Goal: Check status: Check status

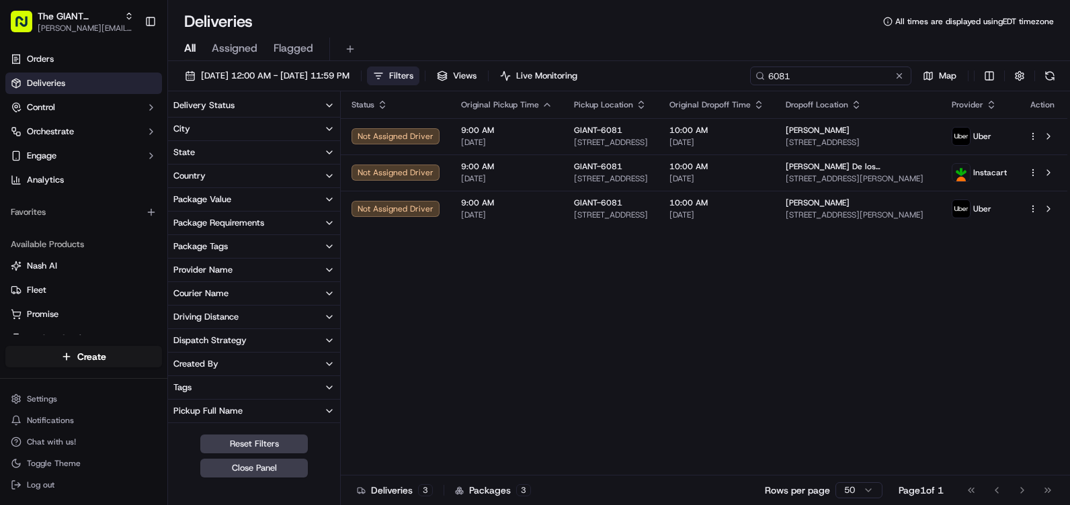
click at [835, 77] on input "6081" at bounding box center [830, 76] width 161 height 19
click at [413, 76] on span "Filters" at bounding box center [401, 76] width 24 height 12
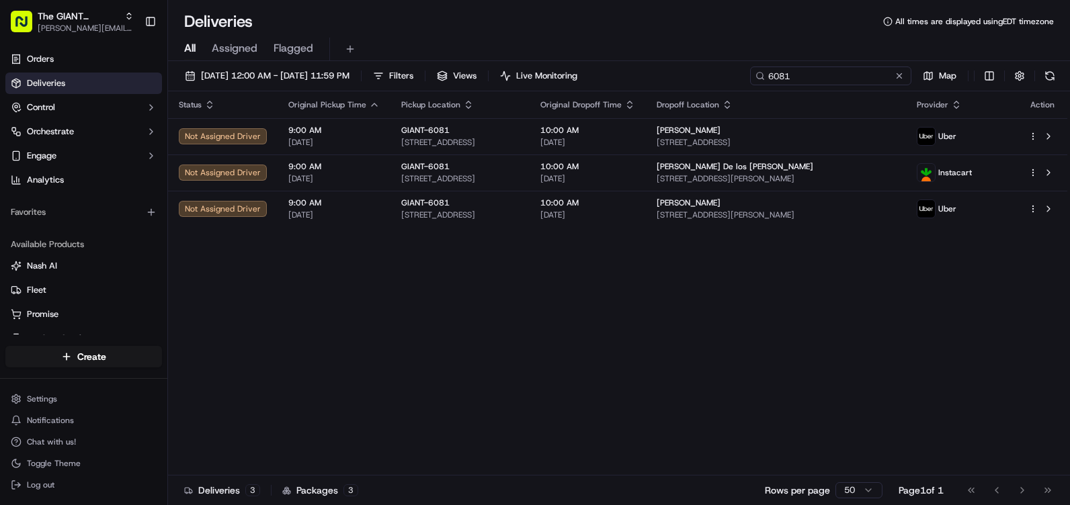
drag, startPoint x: 845, startPoint y: 79, endPoint x: 793, endPoint y: 81, distance: 52.5
click at [793, 81] on input "6081" at bounding box center [830, 76] width 161 height 19
drag, startPoint x: 794, startPoint y: 79, endPoint x: 755, endPoint y: 77, distance: 39.7
click at [756, 77] on div "6081" at bounding box center [830, 76] width 161 height 19
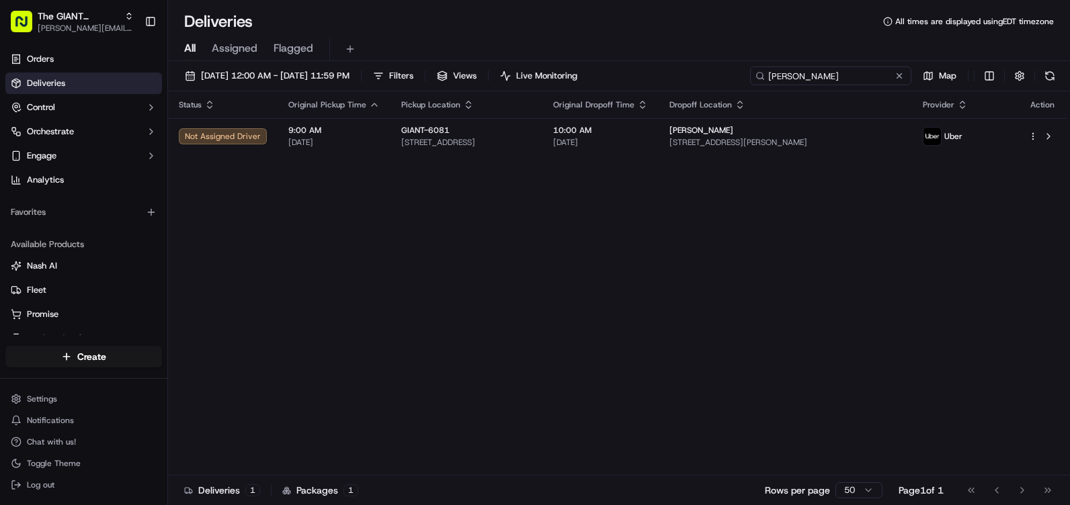
drag, startPoint x: 820, startPoint y: 73, endPoint x: 724, endPoint y: 77, distance: 96.2
click at [724, 77] on div "[DATE] 12:00 AM - [DATE] 11:59 PM Filters Views Live Monitoring [PERSON_NAME] M…" at bounding box center [619, 79] width 902 height 25
type input "535 [PERSON_NAME]"
click at [230, 70] on span "[DATE] 12:00 AM - [DATE] 11:59 PM" at bounding box center [275, 76] width 148 height 12
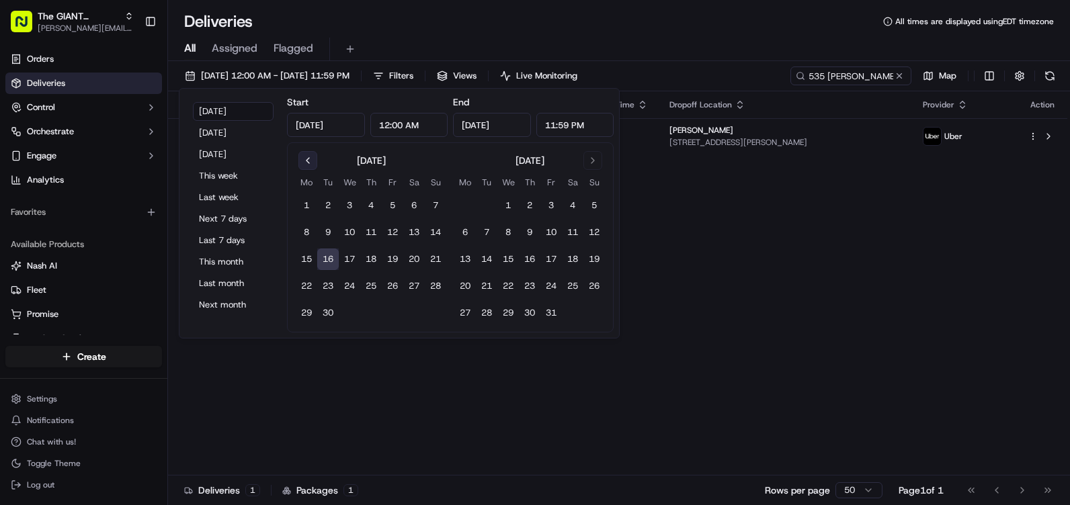
click at [307, 160] on button "Go to previous month" at bounding box center [307, 160] width 19 height 19
click at [386, 204] on button "1" at bounding box center [393, 206] width 22 height 22
type input "[DATE]"
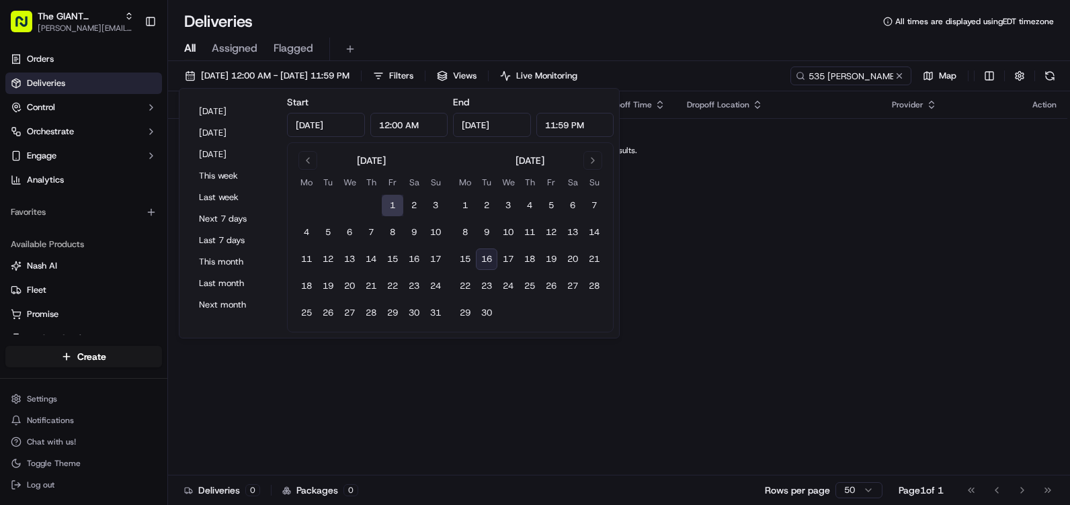
click at [484, 125] on input "[DATE]" at bounding box center [492, 125] width 78 height 24
click at [488, 255] on button "16" at bounding box center [487, 260] width 22 height 22
type input "[DATE]"
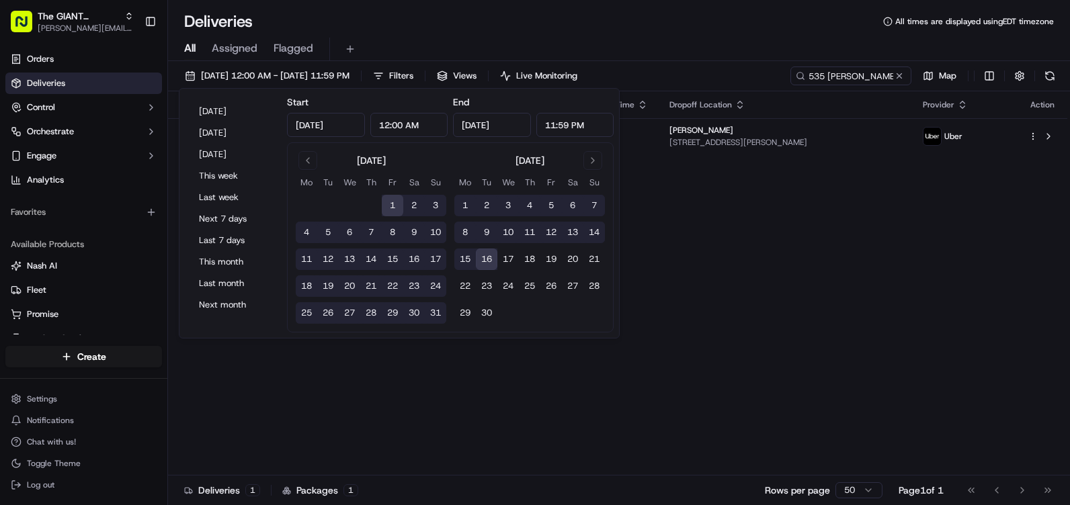
click at [752, 263] on div "Status Original Pickup Time Pickup Location Original Dropoff Time Dropoff Locat…" at bounding box center [617, 283] width 899 height 384
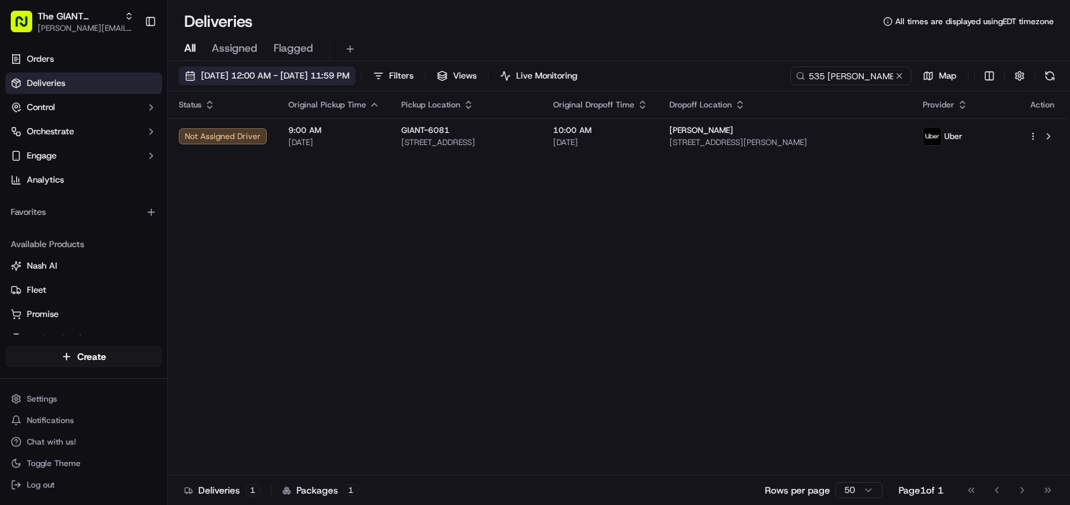
click at [239, 76] on span "[DATE] 12:00 AM - [DATE] 11:59 PM" at bounding box center [275, 76] width 148 height 12
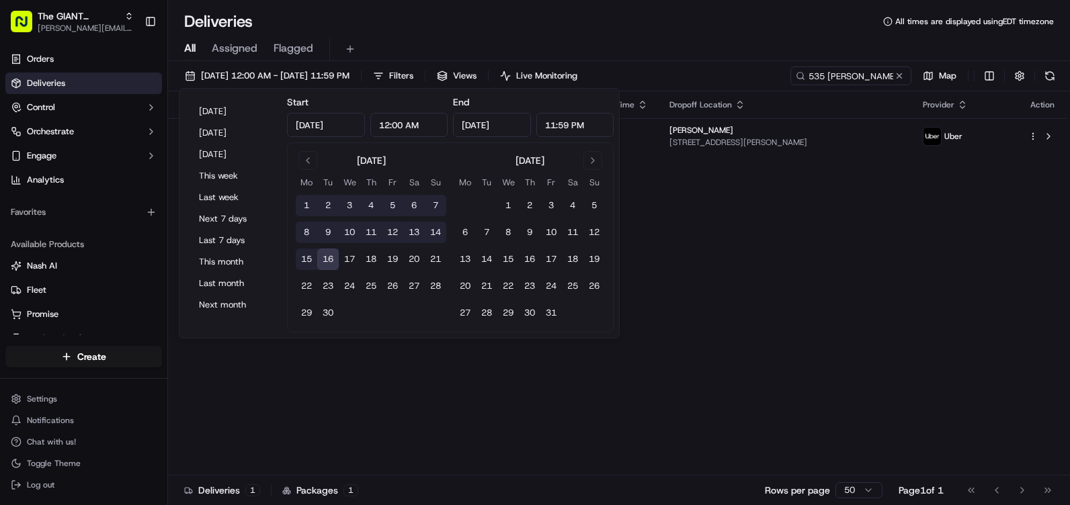
click at [331, 120] on input "[DATE]" at bounding box center [326, 125] width 78 height 24
click at [310, 166] on button "Go to previous month" at bounding box center [307, 160] width 19 height 19
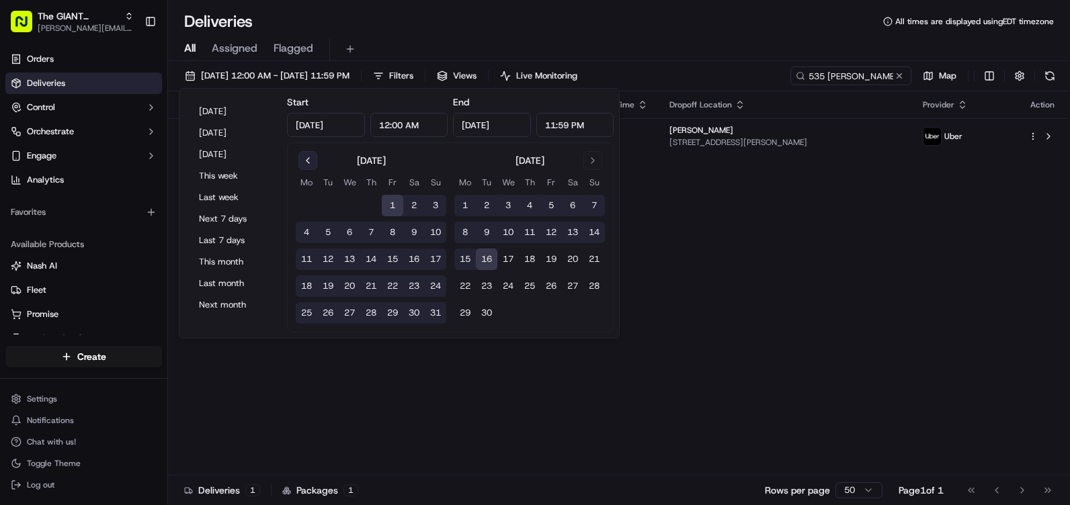
click at [310, 166] on button "Go to previous month" at bounding box center [307, 160] width 19 height 19
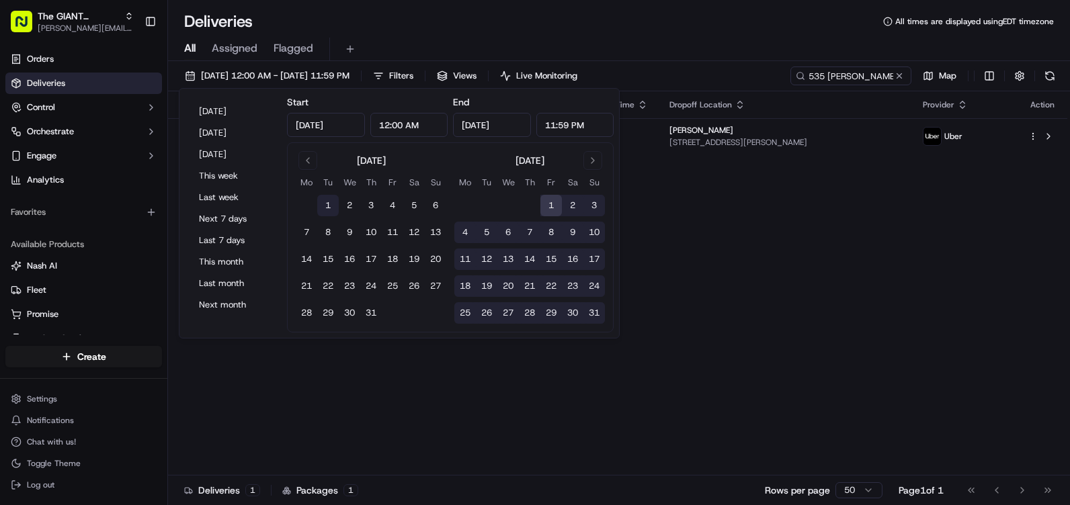
click at [325, 206] on button "1" at bounding box center [328, 206] width 22 height 22
type input "[DATE]"
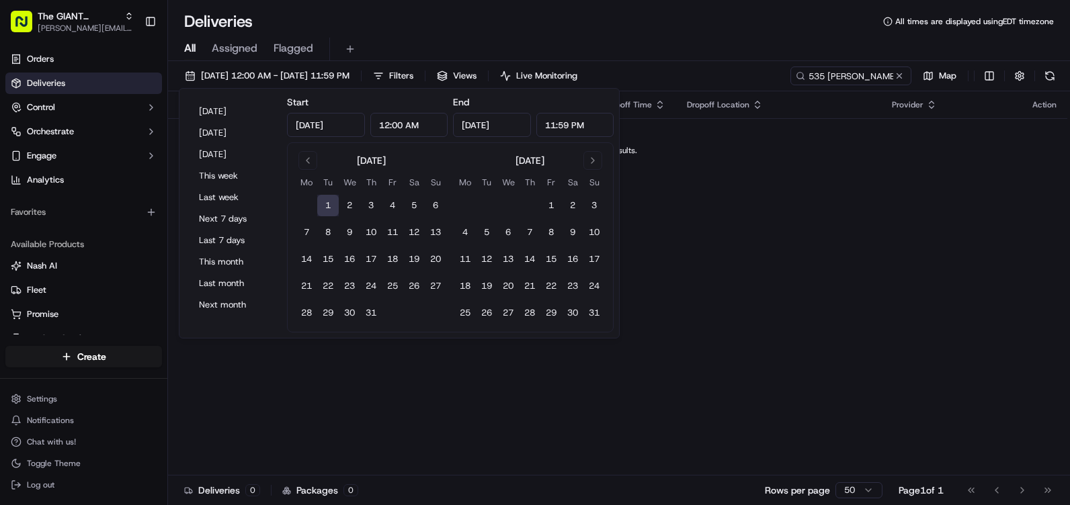
click at [510, 127] on input "[DATE]" at bounding box center [492, 125] width 78 height 24
click at [591, 158] on button "Go to next month" at bounding box center [592, 160] width 19 height 19
click at [483, 247] on tbody "1 2 3 4 5 6 7 8 9 10 11 12 13 14 15 16 17 18 19 20 21 22 23 24 25 26 27 28 29 30" at bounding box center [529, 256] width 151 height 134
click at [484, 251] on button "16" at bounding box center [487, 260] width 22 height 22
type input "[DATE]"
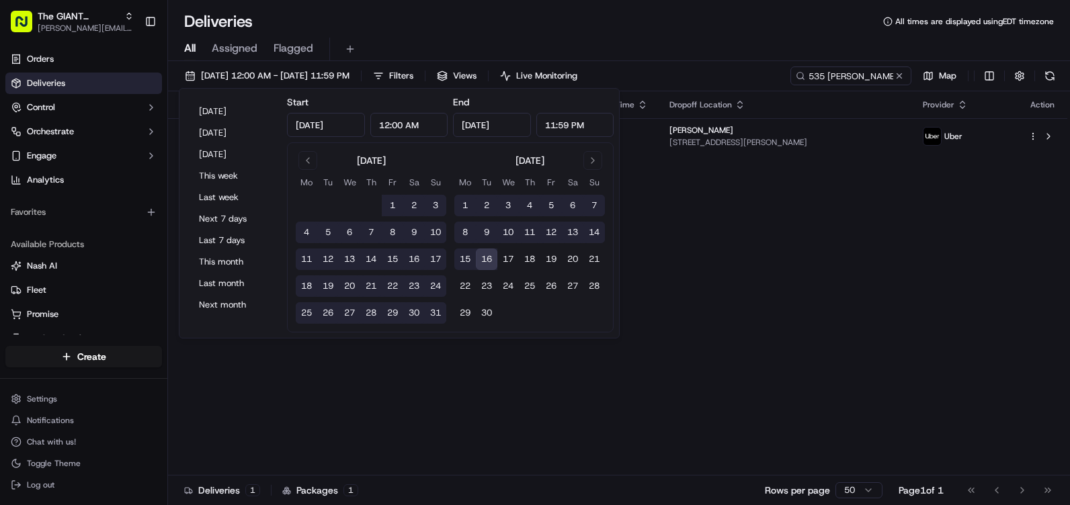
click at [732, 235] on div "Status Original Pickup Time Pickup Location Original Dropoff Time Dropoff Locat…" at bounding box center [617, 283] width 899 height 384
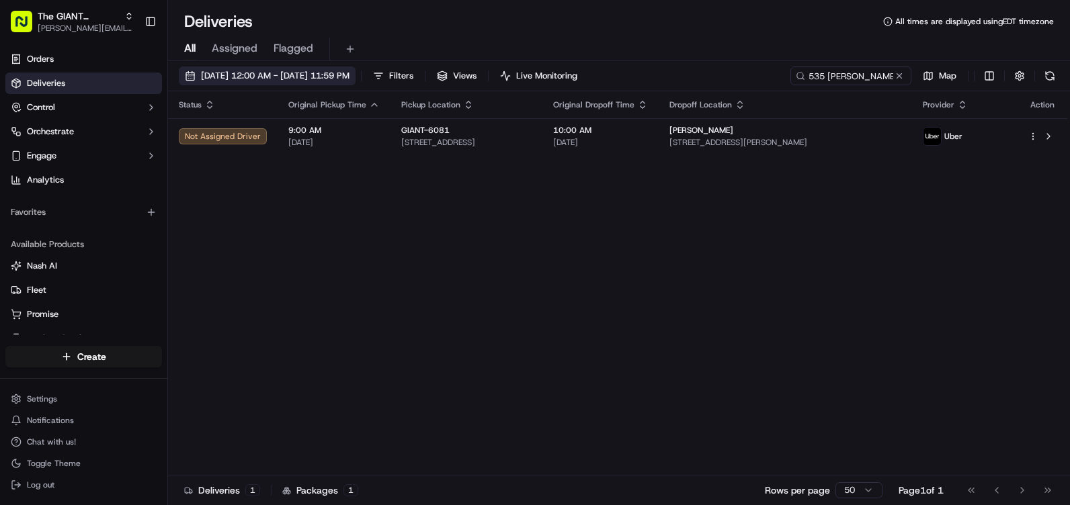
click at [223, 75] on span "[DATE] 12:00 AM - [DATE] 11:59 PM" at bounding box center [275, 76] width 148 height 12
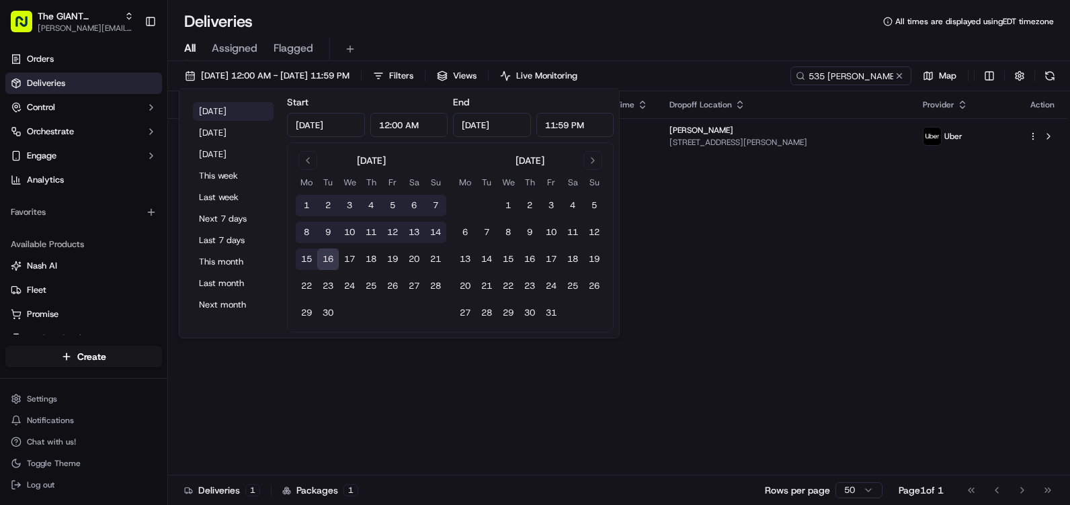
click at [208, 108] on button "[DATE]" at bounding box center [233, 111] width 81 height 19
type input "[DATE]"
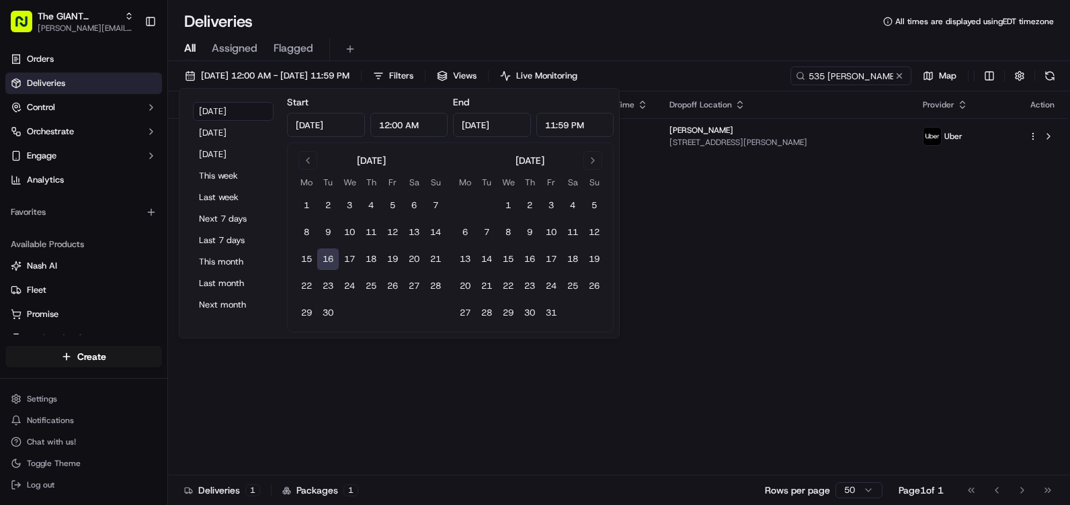
click at [740, 181] on div "Status Original Pickup Time Pickup Location Original Dropoff Time Dropoff Locat…" at bounding box center [617, 283] width 899 height 384
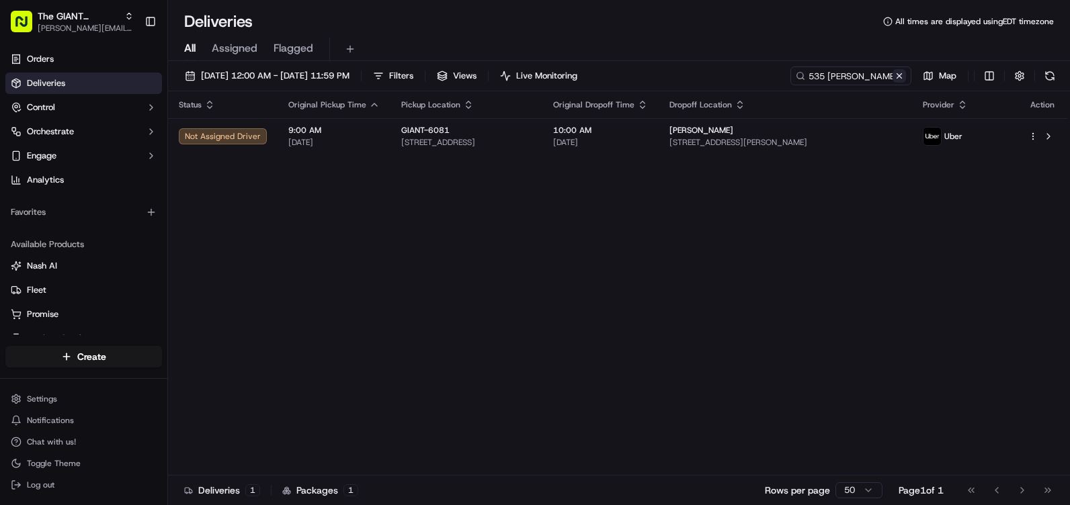
click at [899, 79] on button at bounding box center [898, 75] width 13 height 13
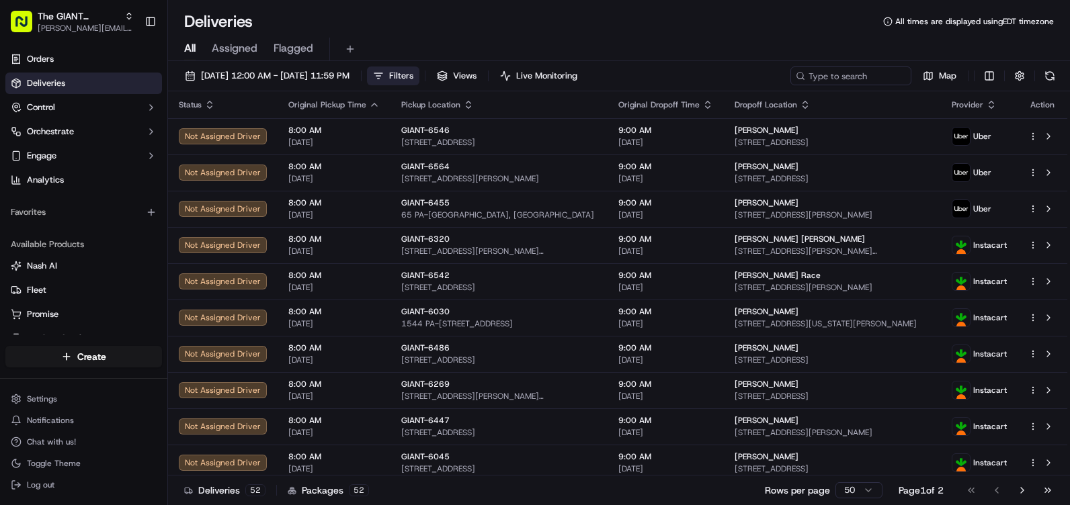
click at [413, 77] on span "Filters" at bounding box center [401, 76] width 24 height 12
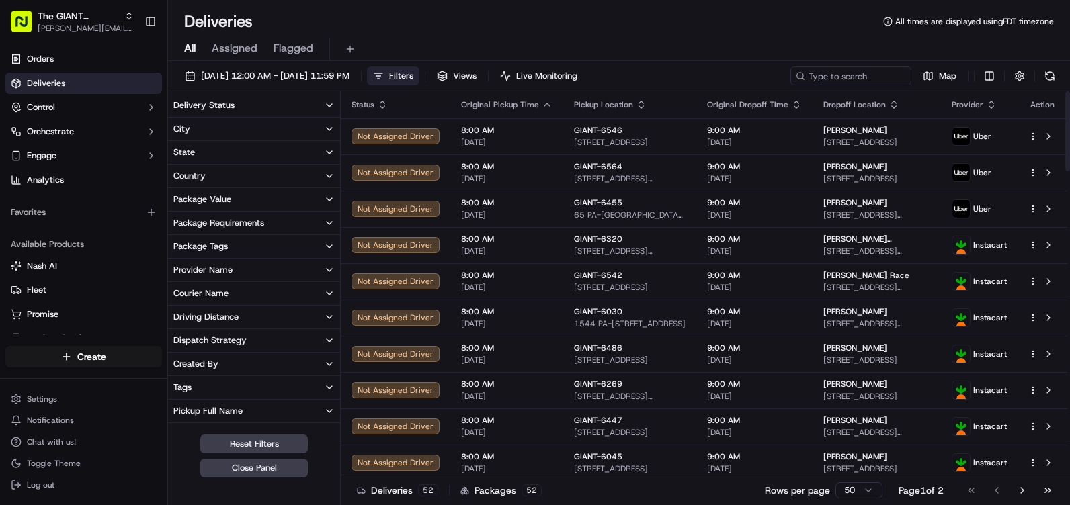
click at [202, 132] on button "City" at bounding box center [254, 129] width 172 height 23
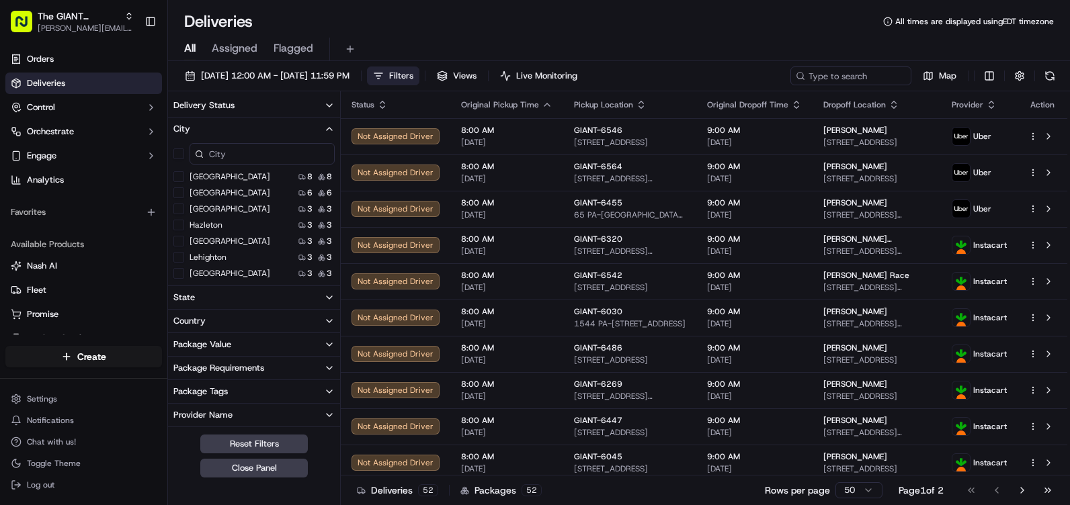
click at [175, 223] on button "Hazleton" at bounding box center [178, 225] width 11 height 11
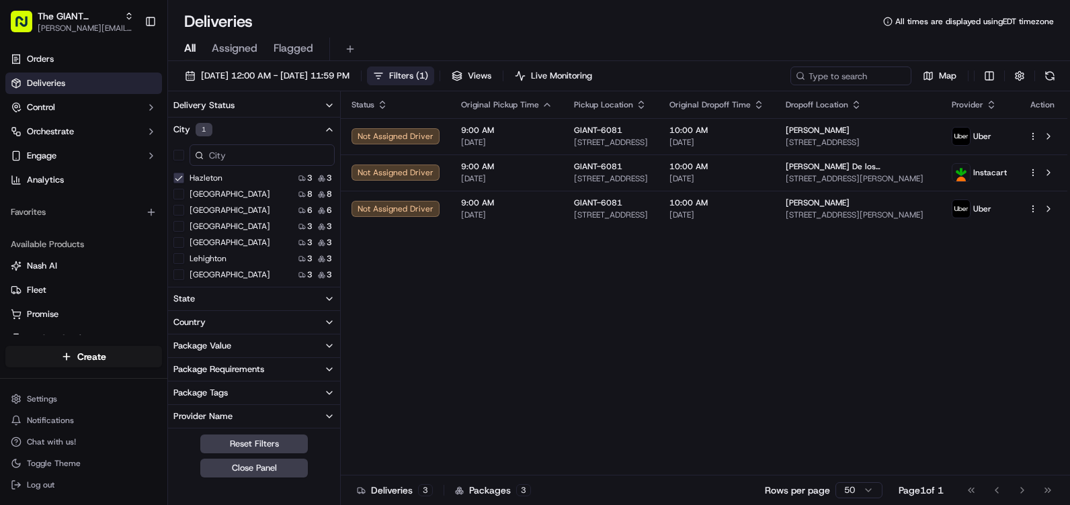
click at [302, 131] on button "City 1" at bounding box center [254, 130] width 172 height 24
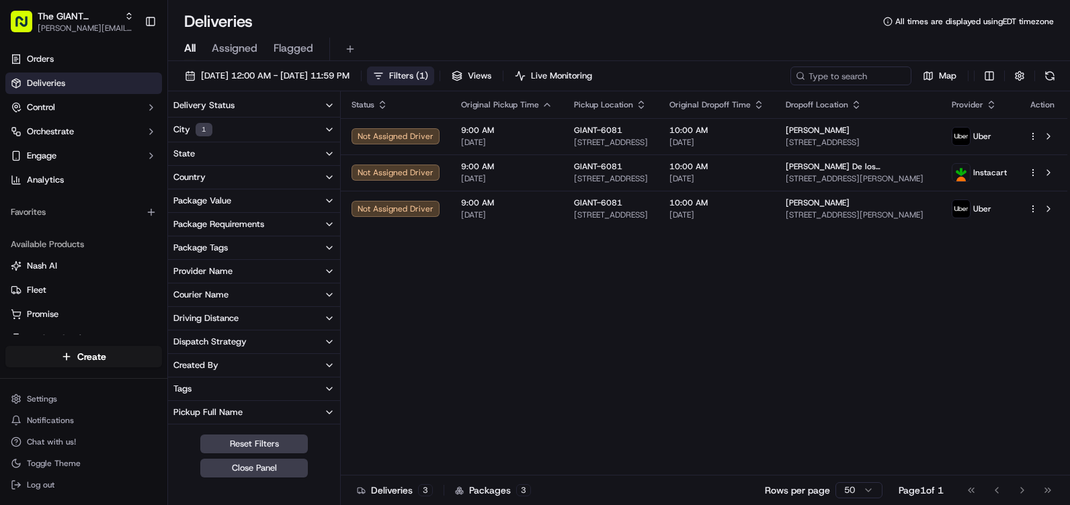
click at [428, 75] on span "Filters ( 1 )" at bounding box center [408, 76] width 39 height 12
